Goal: Information Seeking & Learning: Learn about a topic

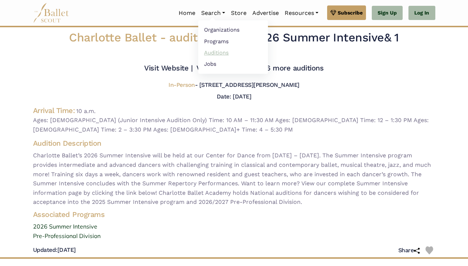
click at [212, 49] on link "Auditions" at bounding box center [233, 52] width 70 height 11
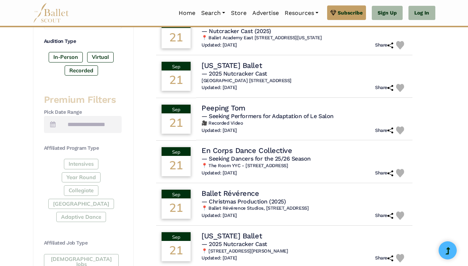
scroll to position [238, 0]
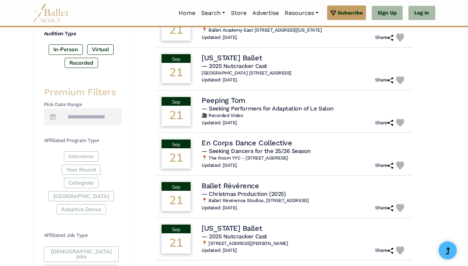
click at [74, 155] on div "Intensives Year Round Collegiate [GEOGRAPHIC_DATA] Adaptive Dance" at bounding box center [83, 184] width 78 height 66
click at [82, 157] on div "Intensives Year Round Collegiate [GEOGRAPHIC_DATA] Adaptive Dance" at bounding box center [83, 184] width 78 height 66
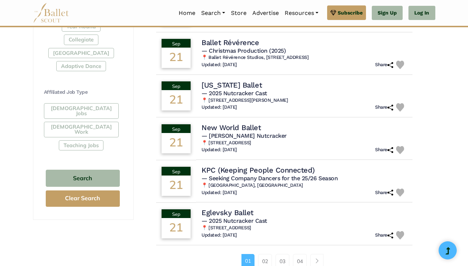
scroll to position [392, 0]
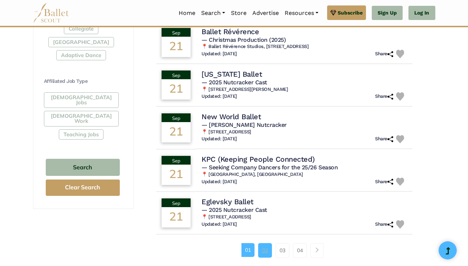
click at [263, 253] on link "02" at bounding box center [265, 250] width 14 height 15
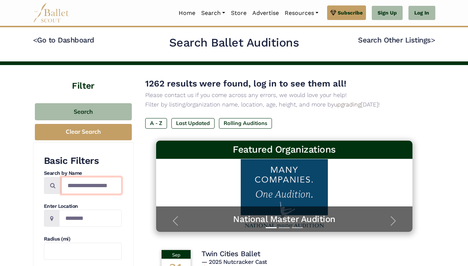
click at [87, 187] on input "Search by names..." at bounding box center [91, 185] width 60 height 17
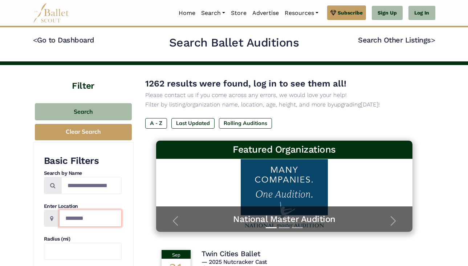
click at [82, 217] on input "Location" at bounding box center [90, 217] width 62 height 17
type input "**"
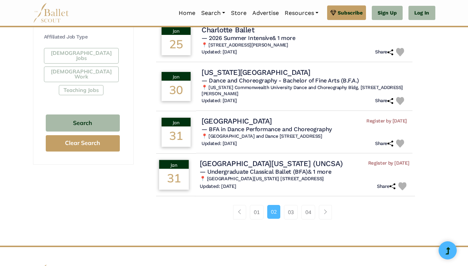
scroll to position [444, 0]
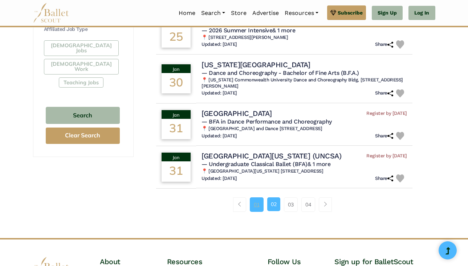
click at [256, 212] on link "01" at bounding box center [257, 204] width 14 height 15
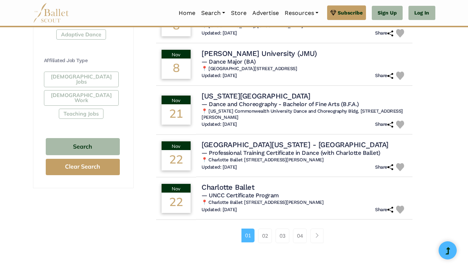
scroll to position [413, 0]
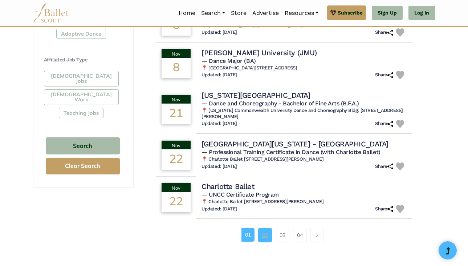
click at [261, 239] on link "02" at bounding box center [265, 235] width 14 height 15
